Goal: Information Seeking & Learning: Compare options

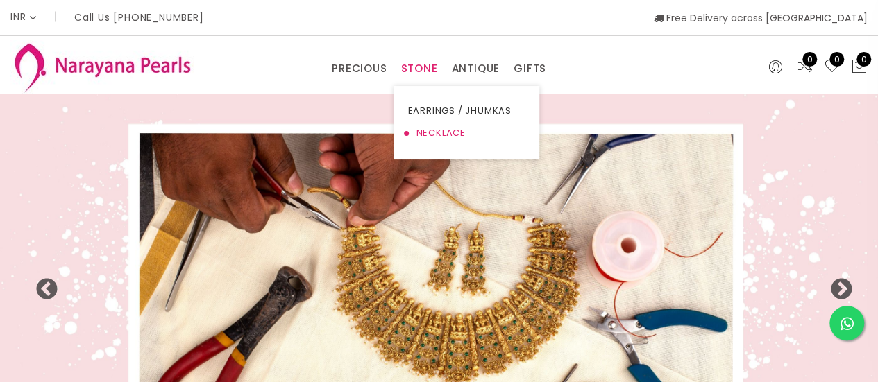
click at [431, 133] on link "NECKLACE" at bounding box center [466, 133] width 118 height 22
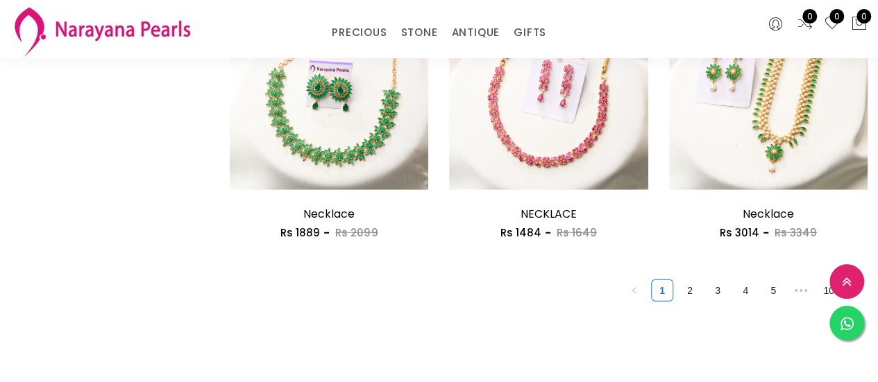
scroll to position [1850, 0]
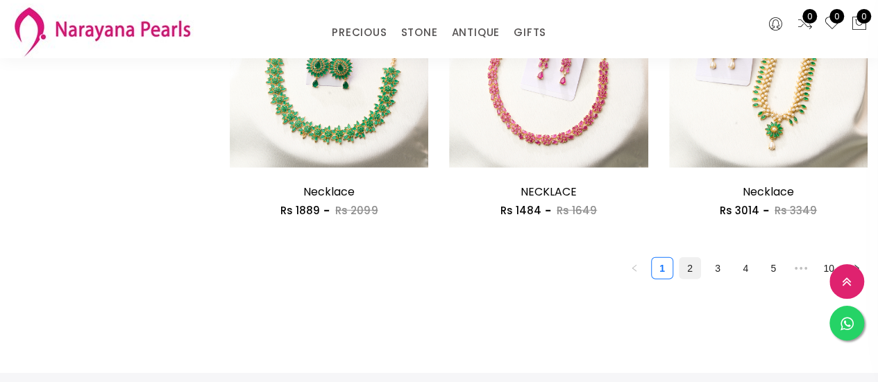
click at [688, 272] on link "2" at bounding box center [689, 268] width 21 height 21
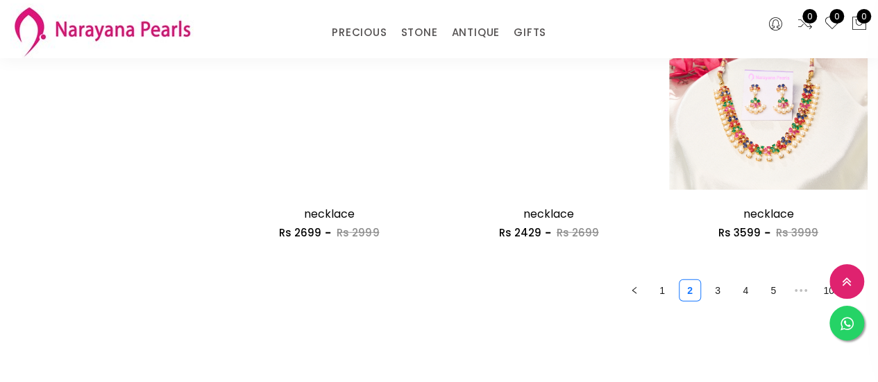
scroll to position [1850, 0]
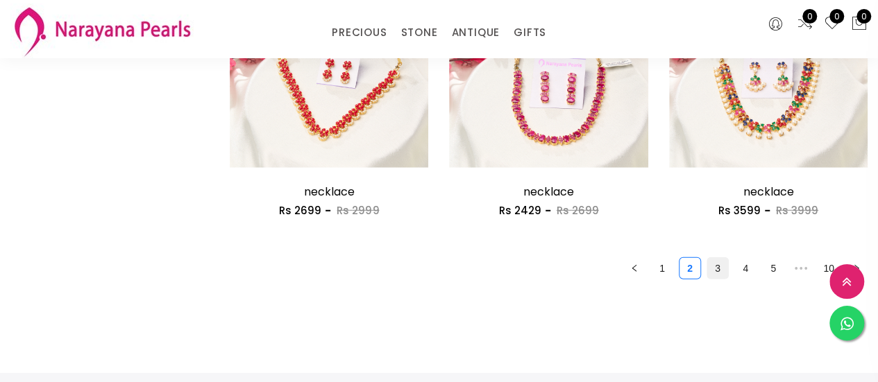
click at [718, 270] on link "3" at bounding box center [717, 268] width 21 height 21
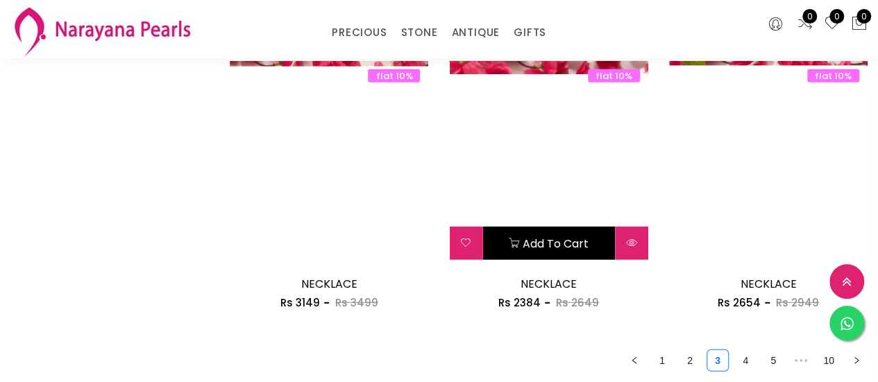
scroll to position [1850, 0]
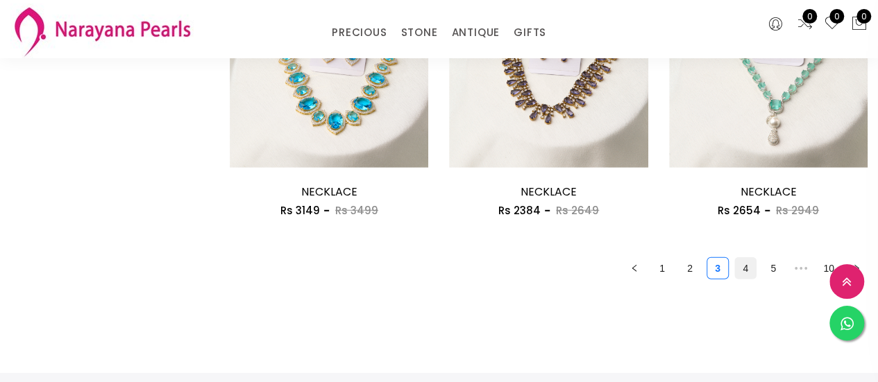
click at [752, 273] on link "4" at bounding box center [745, 268] width 21 height 21
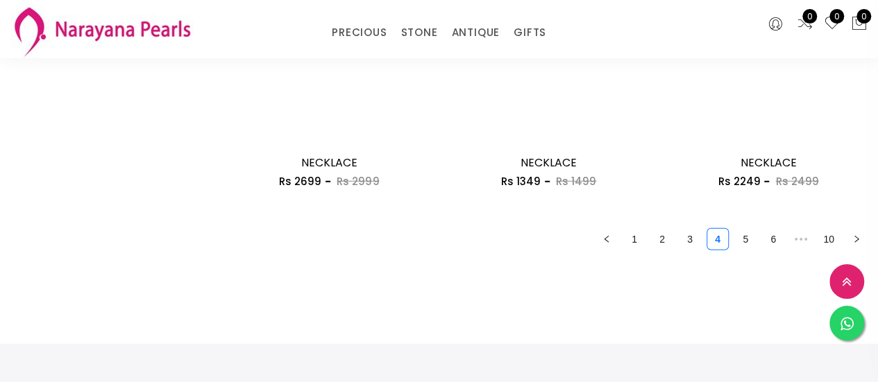
scroll to position [1943, 0]
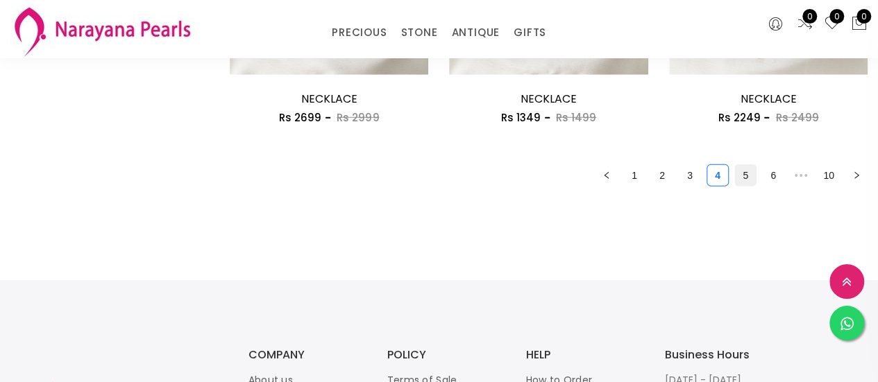
click at [745, 181] on link "5" at bounding box center [745, 175] width 21 height 21
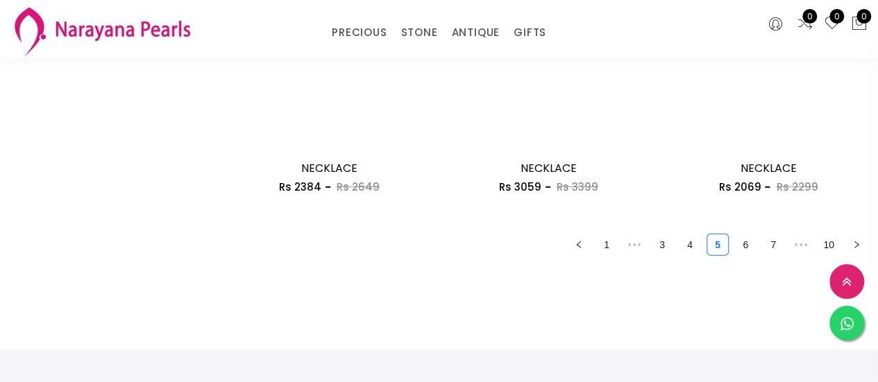
scroll to position [1943, 0]
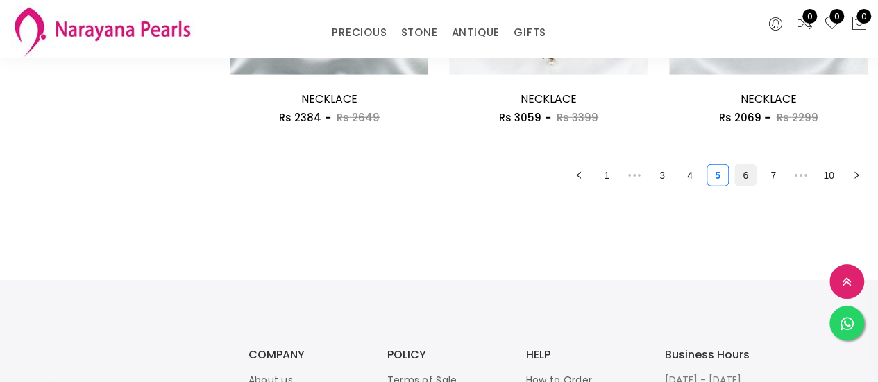
click at [742, 183] on link "6" at bounding box center [745, 175] width 21 height 21
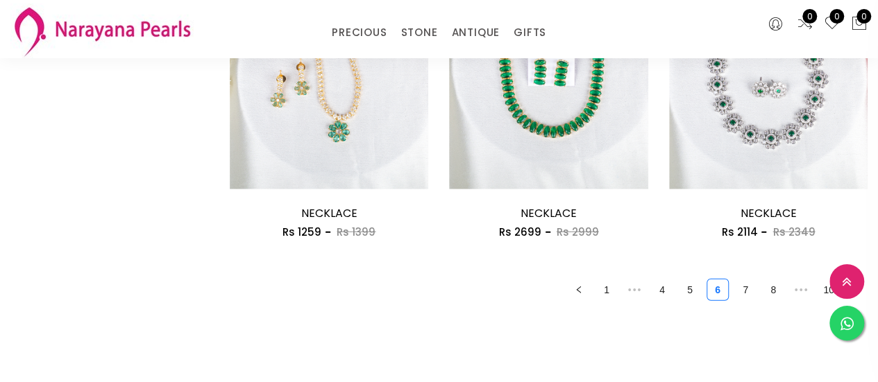
scroll to position [1850, 0]
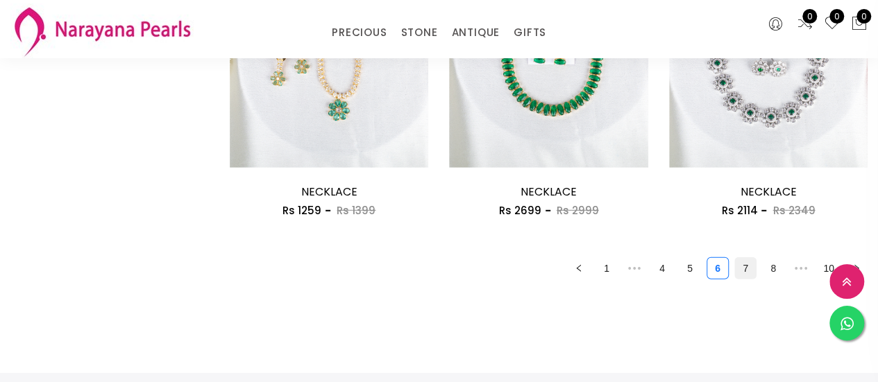
click at [738, 270] on link "7" at bounding box center [745, 268] width 21 height 21
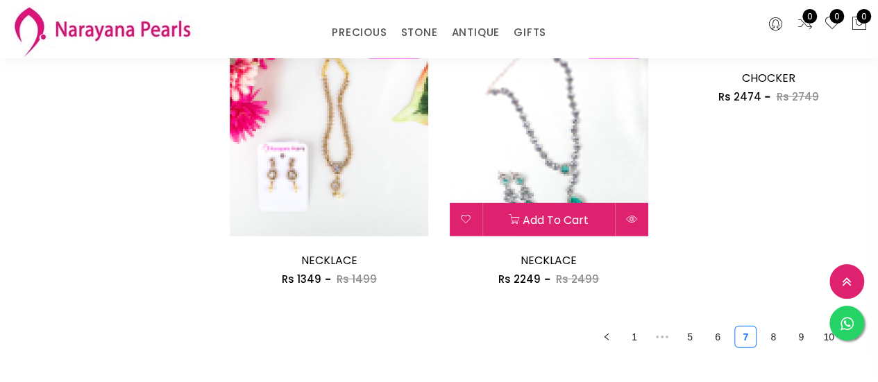
scroll to position [1850, 0]
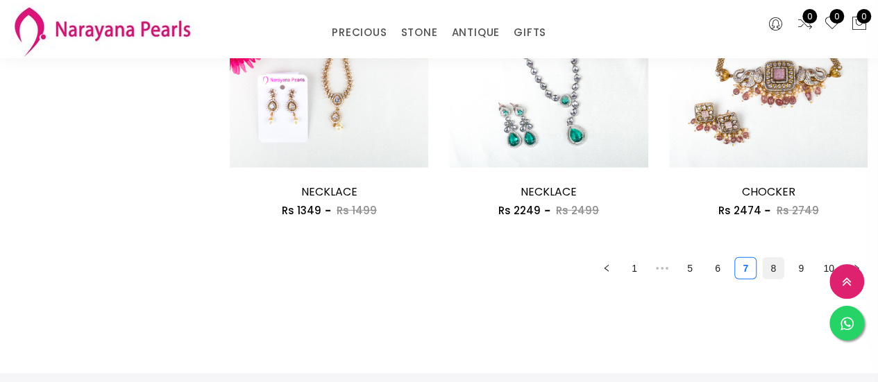
click at [770, 270] on link "8" at bounding box center [773, 268] width 21 height 21
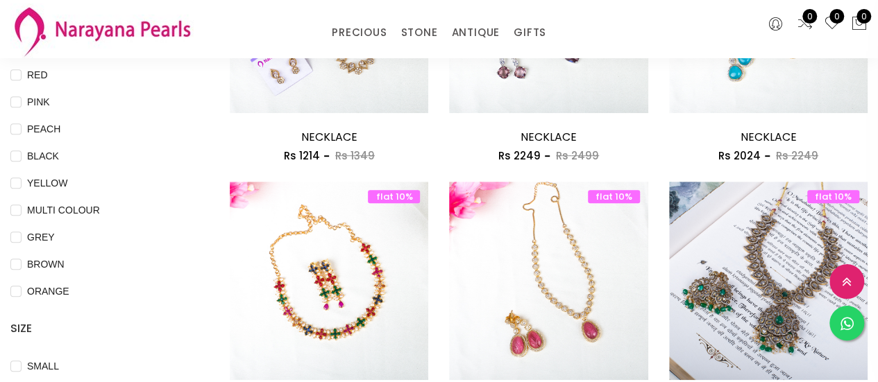
scroll to position [370, 0]
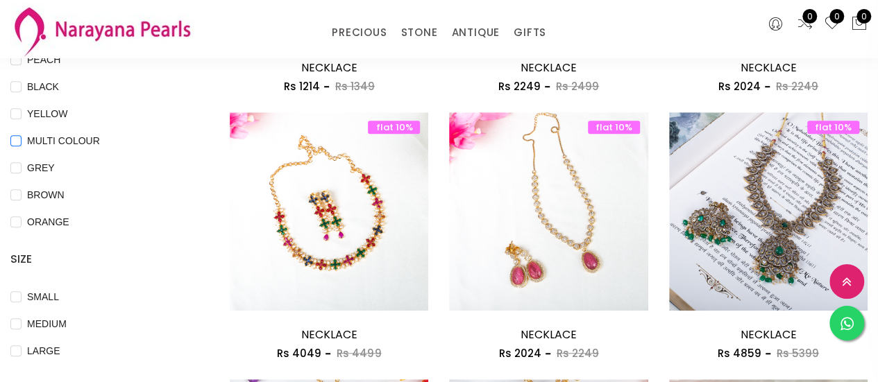
click at [17, 139] on COLOUR "MULTI COLOUR" at bounding box center [15, 150] width 11 height 31
checkbox COLOUR "true"
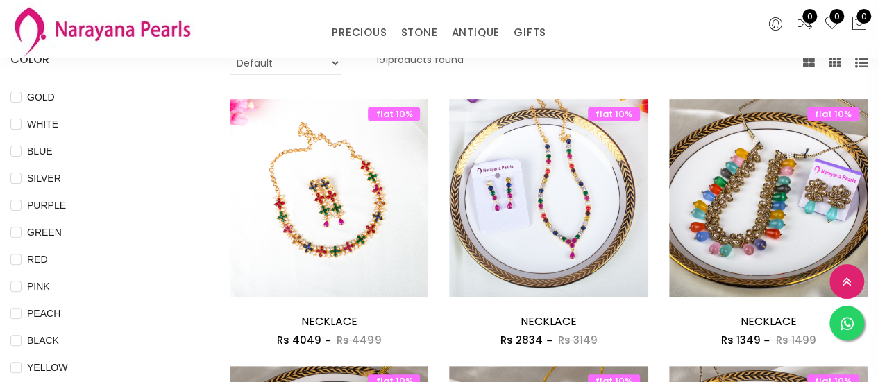
scroll to position [185, 0]
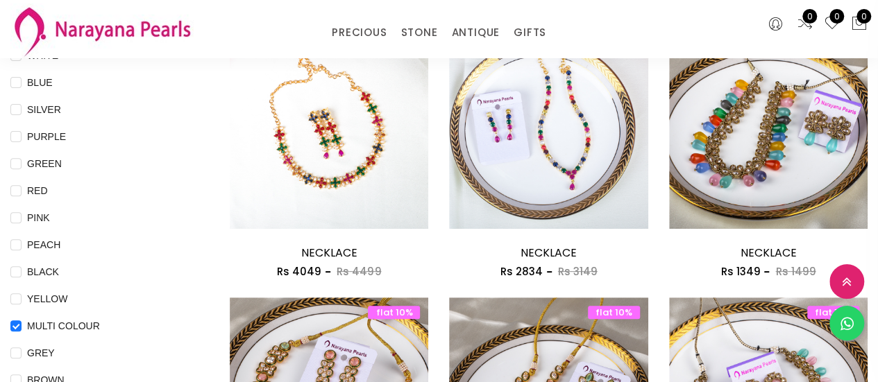
click at [142, 298] on div "YELLOW" at bounding box center [99, 299] width 178 height 17
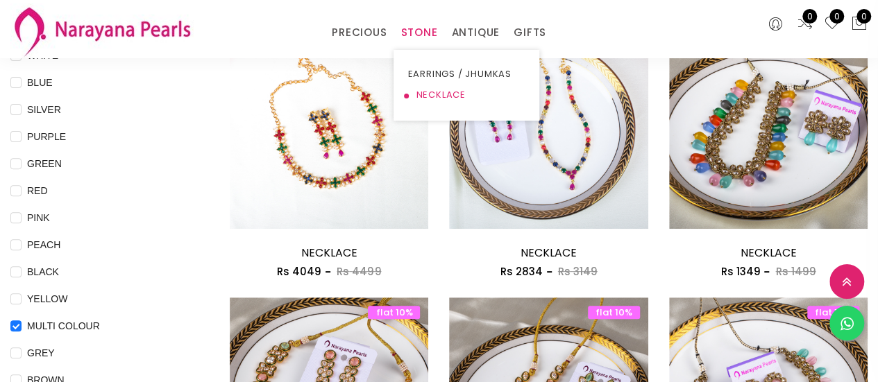
click at [424, 94] on link "NECKLACE" at bounding box center [466, 95] width 118 height 21
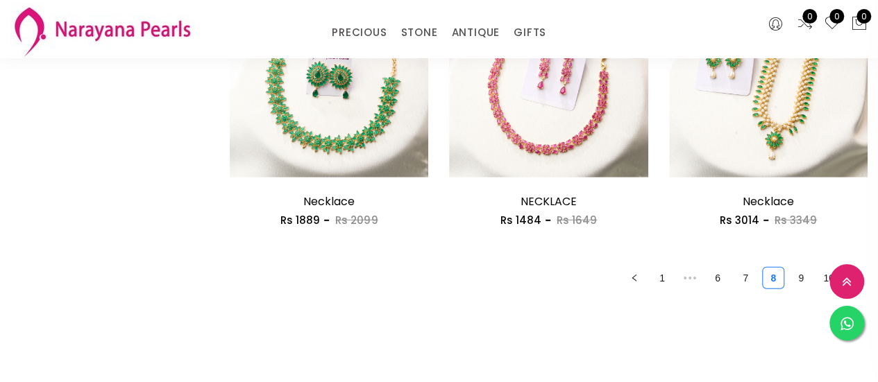
scroll to position [1943, 0]
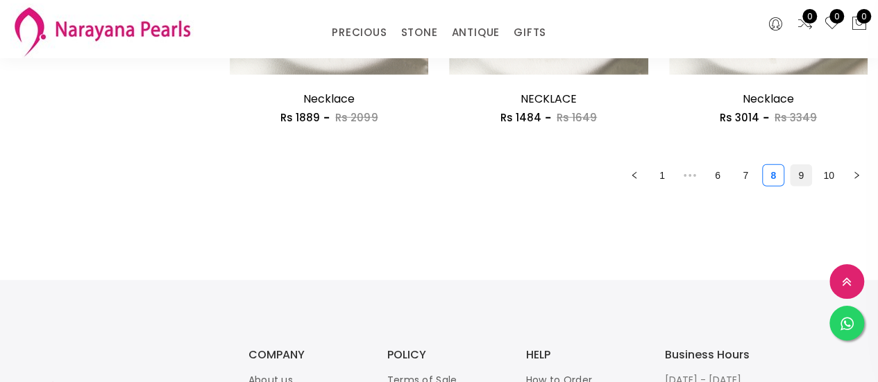
click at [798, 174] on link "9" at bounding box center [800, 175] width 21 height 21
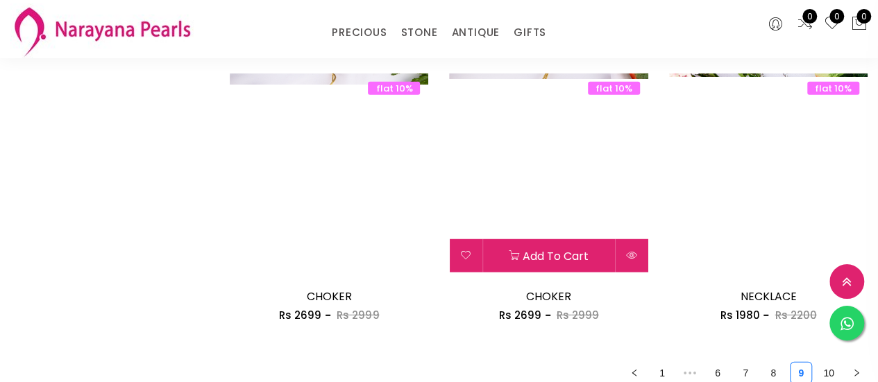
scroll to position [1850, 0]
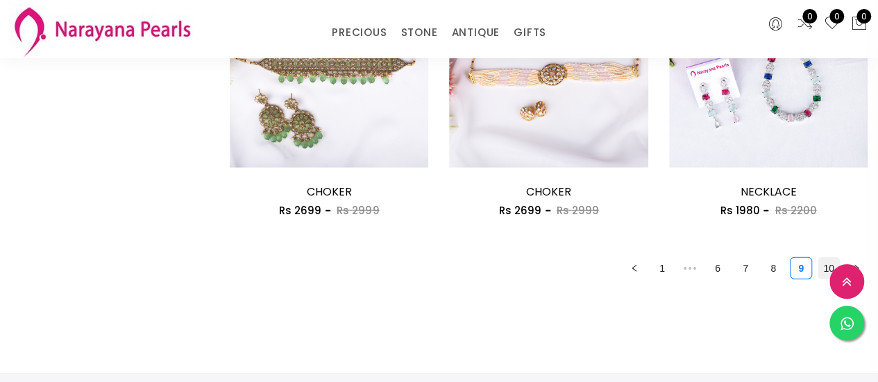
click at [825, 270] on link "10" at bounding box center [828, 268] width 21 height 21
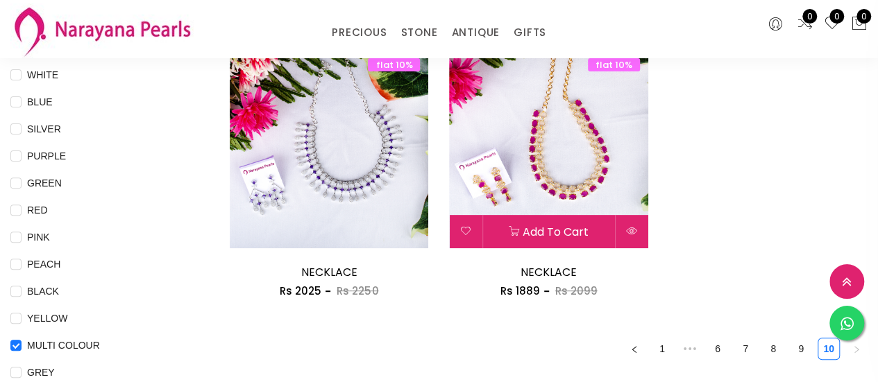
scroll to position [278, 0]
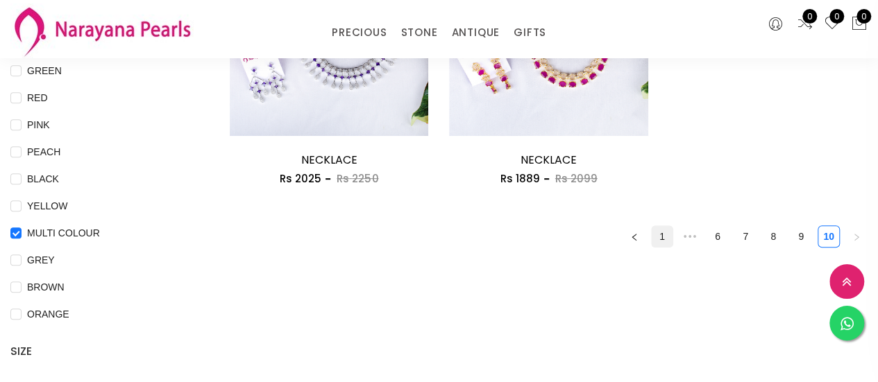
click at [663, 238] on link "1" at bounding box center [662, 236] width 21 height 21
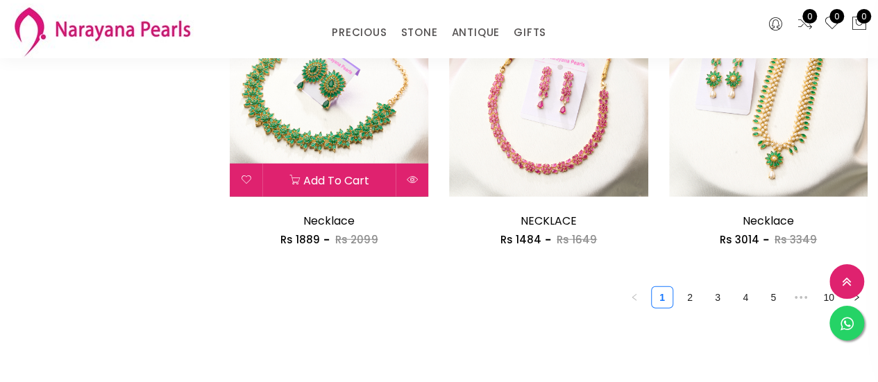
scroll to position [1850, 0]
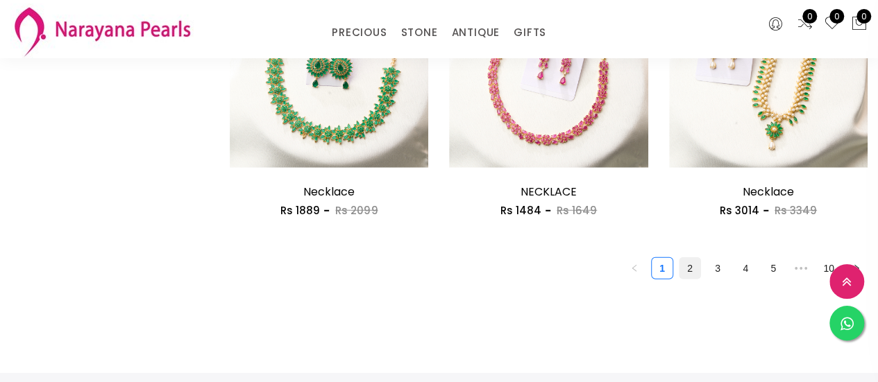
click at [689, 271] on link "2" at bounding box center [689, 268] width 21 height 21
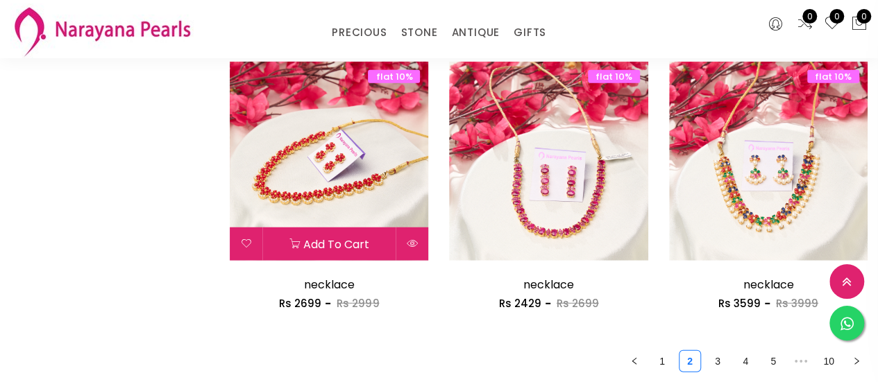
scroll to position [1850, 0]
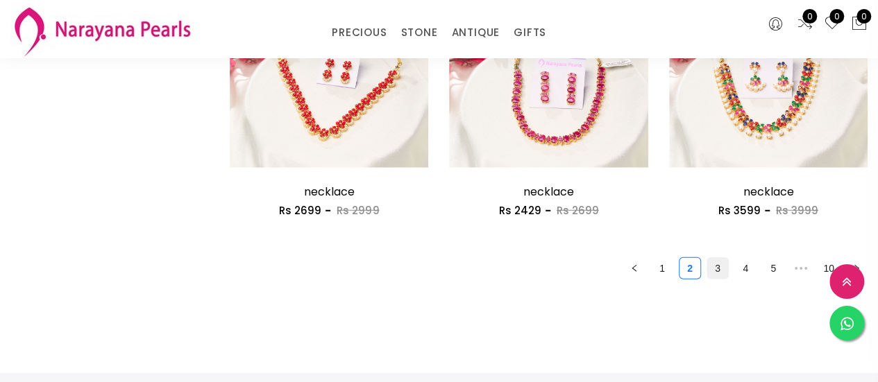
click at [718, 269] on link "3" at bounding box center [717, 268] width 21 height 21
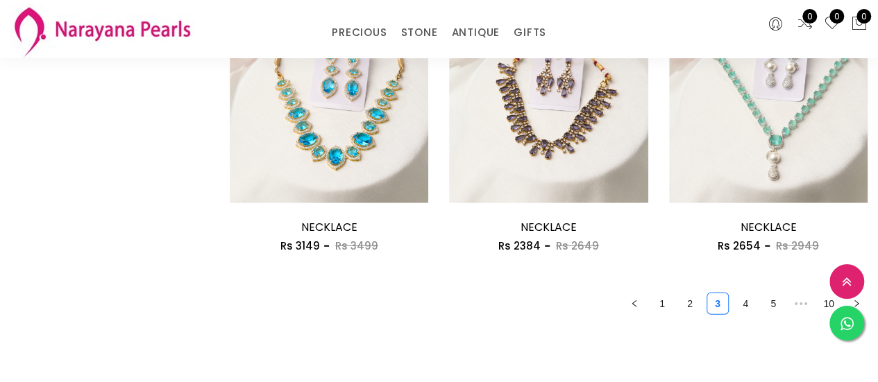
scroll to position [1850, 0]
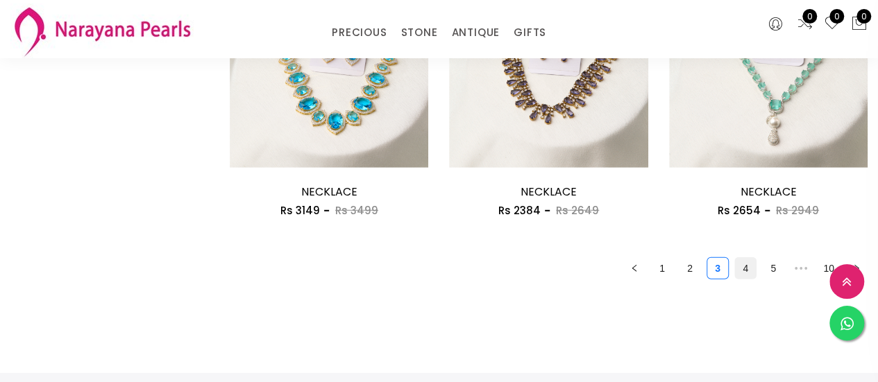
click at [745, 269] on link "4" at bounding box center [745, 268] width 21 height 21
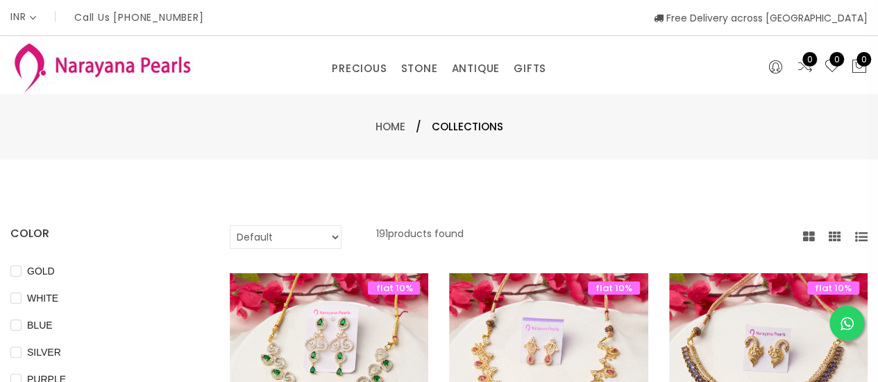
click at [332, 241] on select "Default Price - High to Low Price - Low to High" at bounding box center [286, 238] width 112 height 24
select select "priceHighToLow"
click at [230, 226] on select "Default Price - High to Low Price - Low to High" at bounding box center [286, 238] width 112 height 24
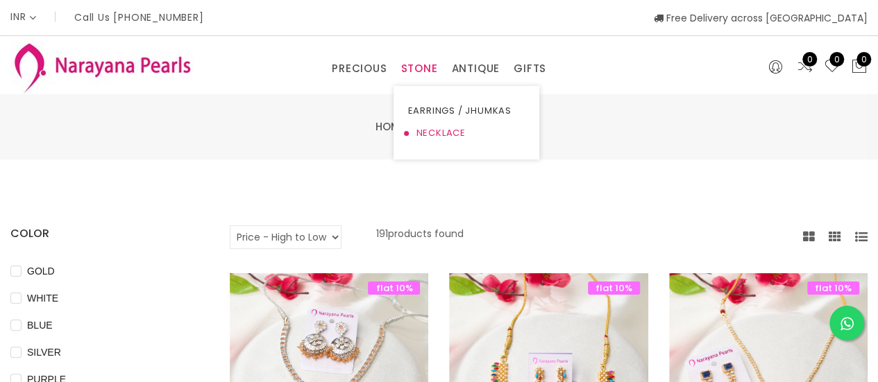
click at [430, 131] on link "NECKLACE" at bounding box center [466, 133] width 118 height 22
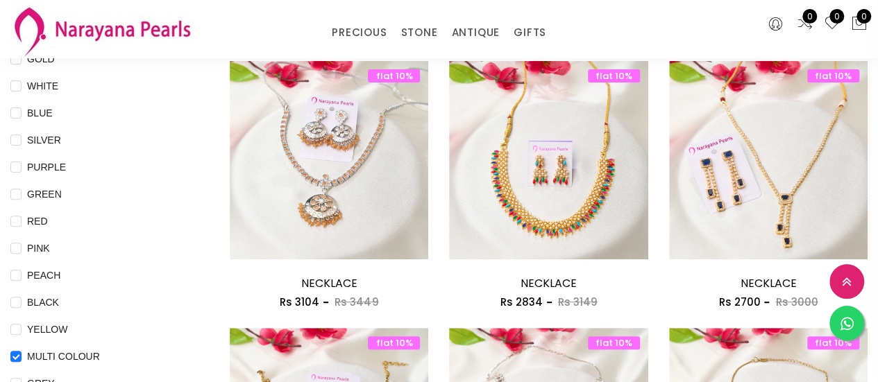
scroll to position [185, 0]
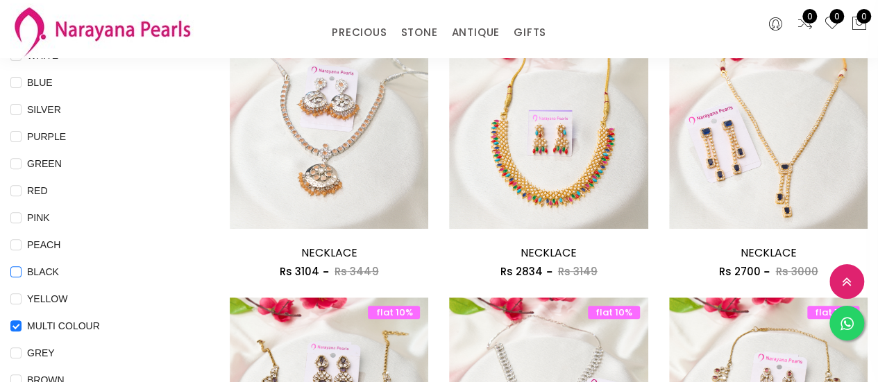
click at [17, 273] on input "BLACK" at bounding box center [15, 282] width 11 height 31
checkbox input "true"
click at [186, 208] on li "RED" at bounding box center [99, 196] width 178 height 27
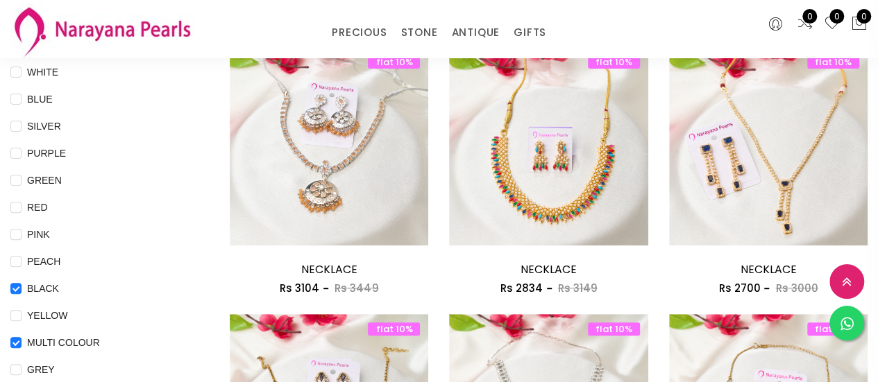
scroll to position [0, 0]
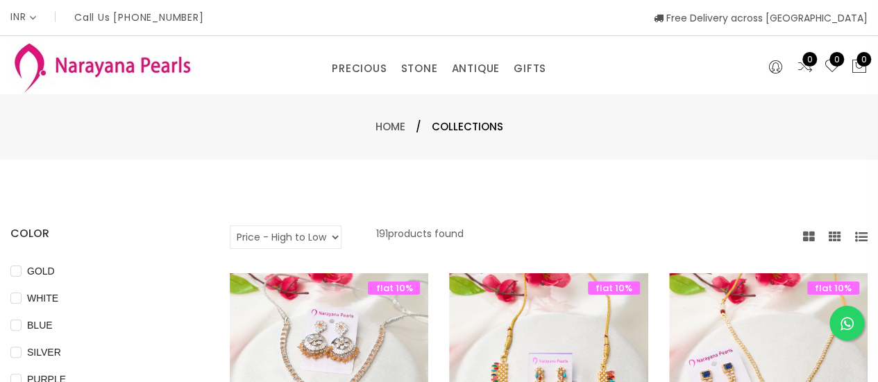
click at [201, 151] on div "Home / Collections" at bounding box center [439, 126] width 878 height 65
